Goal: Navigation & Orientation: Find specific page/section

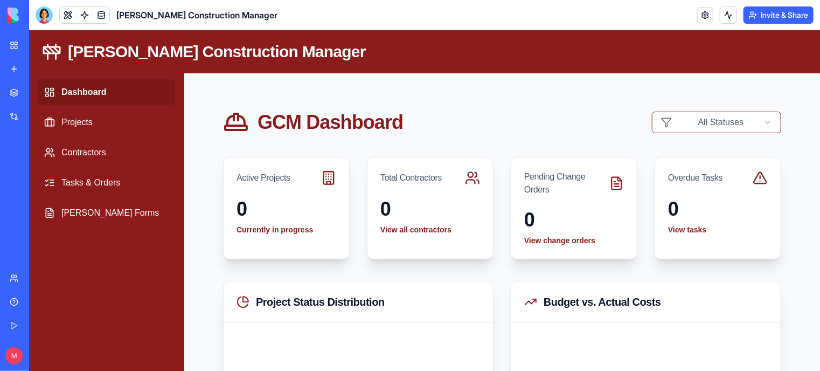
click at [47, 356] on button at bounding box center [41, 355] width 17 height 17
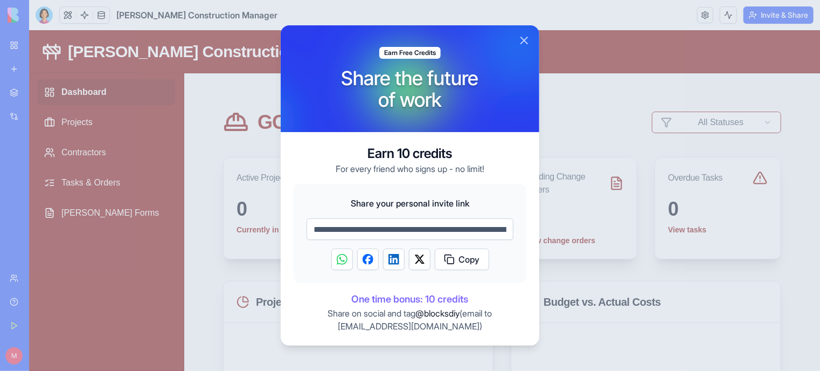
click at [524, 42] on button "Close" at bounding box center [524, 40] width 13 height 13
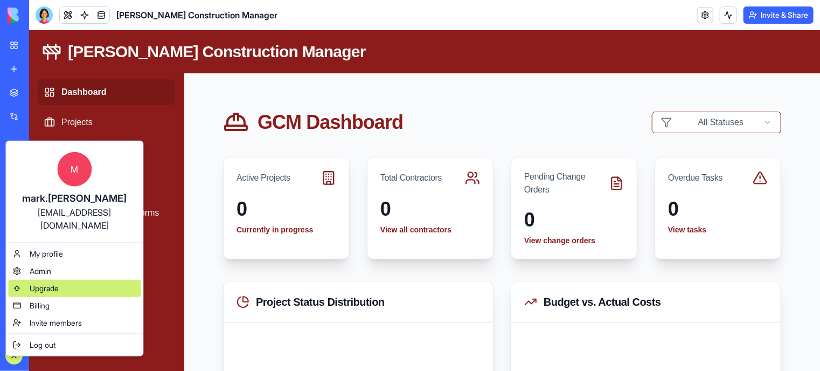
click at [49, 283] on span "Upgrade" at bounding box center [44, 288] width 29 height 11
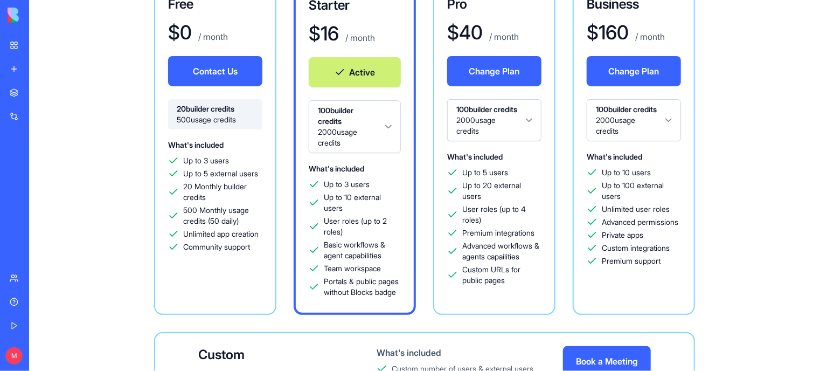
scroll to position [106, 0]
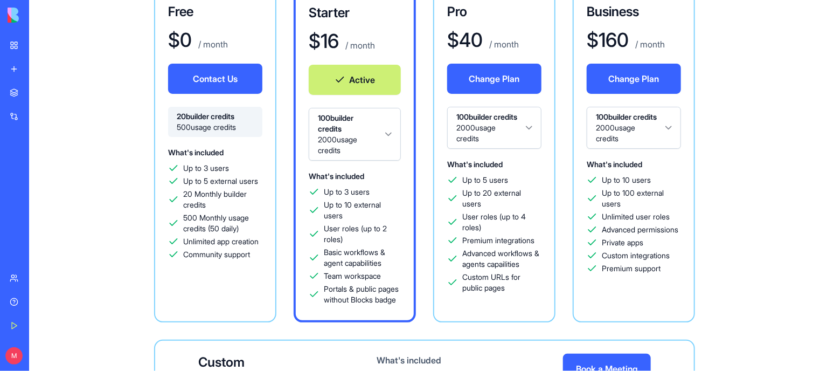
click at [174, 33] on h1 "$ 0" at bounding box center [180, 40] width 24 height 22
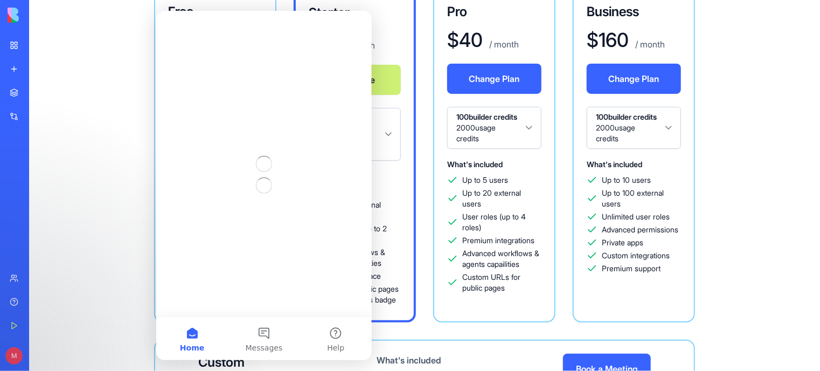
scroll to position [0, 0]
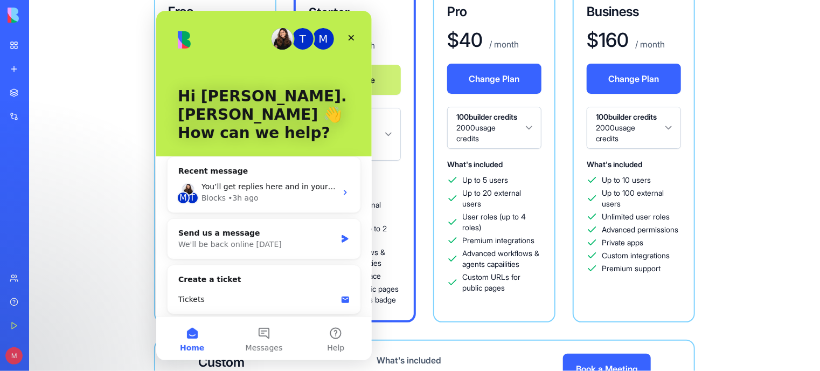
click at [16, 43] on link "My Workspace" at bounding box center [24, 45] width 43 height 22
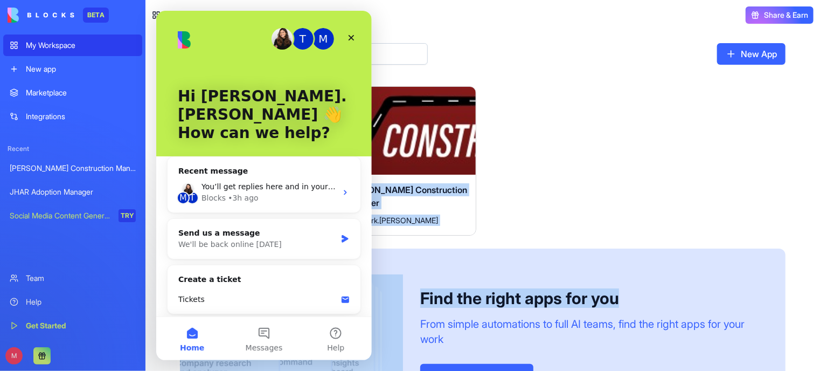
drag, startPoint x: 606, startPoint y: 184, endPoint x: 388, endPoint y: 140, distance: 222.2
click at [388, 140] on div "Launch JHAR Adoption Manager M [PERSON_NAME].[PERSON_NAME] Launch [PERSON_NAME]…" at bounding box center [483, 256] width 606 height 340
click at [388, 140] on button "Launch" at bounding box center [405, 131] width 81 height 22
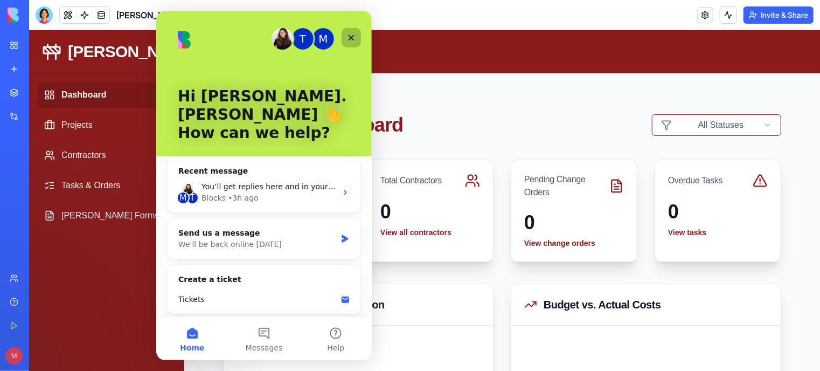
click at [353, 34] on icon "Close" at bounding box center [351, 37] width 9 height 9
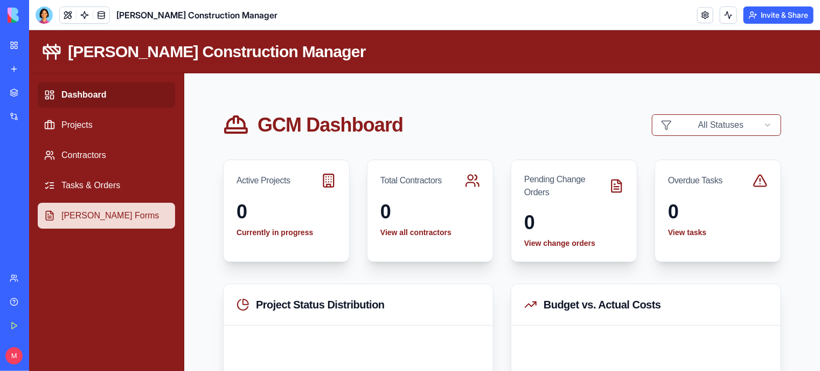
click at [115, 213] on link "[PERSON_NAME] Forms" at bounding box center [105, 215] width 137 height 26
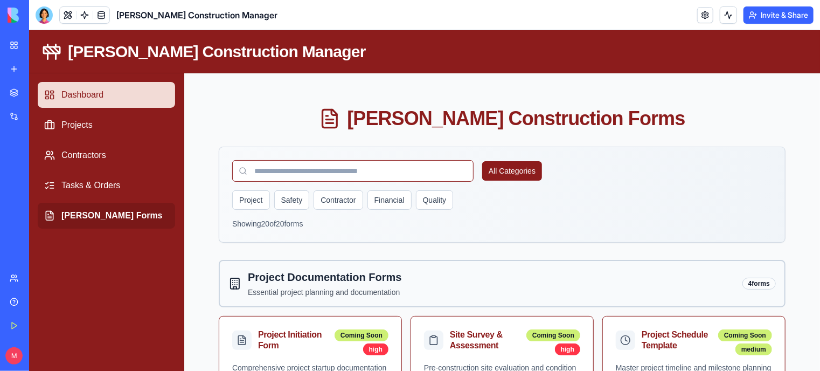
click at [81, 97] on link "Dashboard" at bounding box center [105, 94] width 137 height 26
